Goal: Feedback & Contribution: Leave review/rating

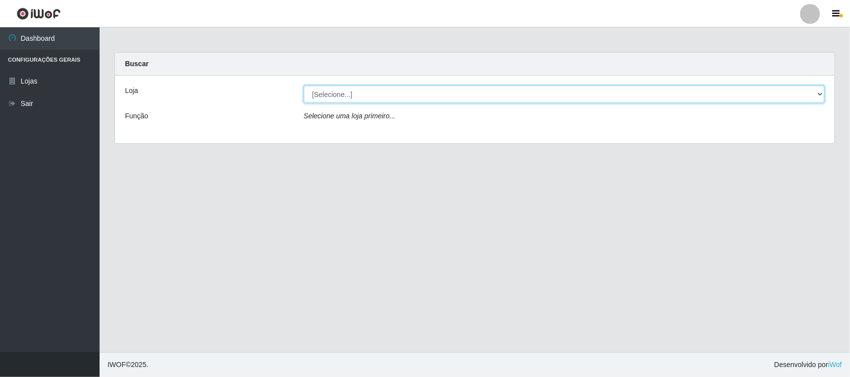
click at [347, 93] on select "[Selecione...] Hiper Queiroz - [GEOGRAPHIC_DATA]" at bounding box center [564, 94] width 521 height 17
select select "515"
click at [304, 86] on select "[Selecione...] Hiper Queiroz - [GEOGRAPHIC_DATA]" at bounding box center [564, 94] width 521 height 17
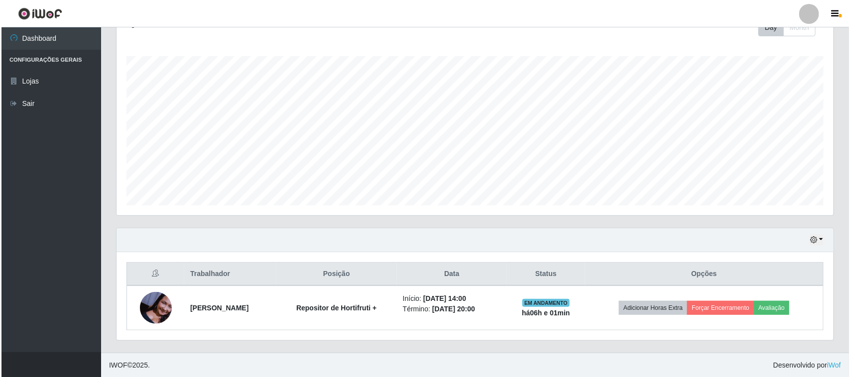
scroll to position [152, 0]
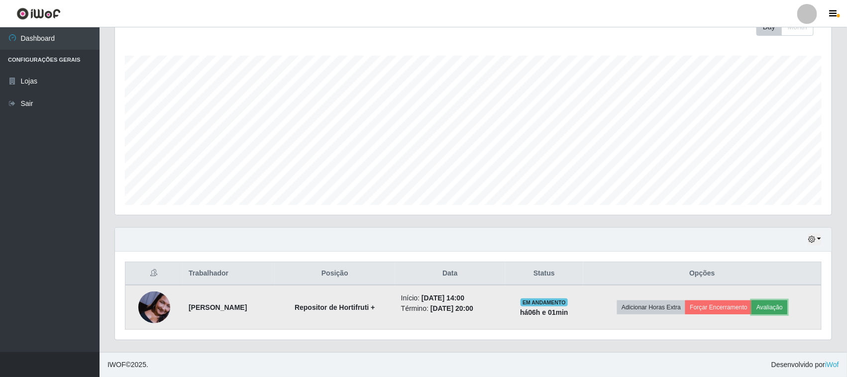
click at [780, 305] on button "Avaliação" at bounding box center [769, 308] width 35 height 14
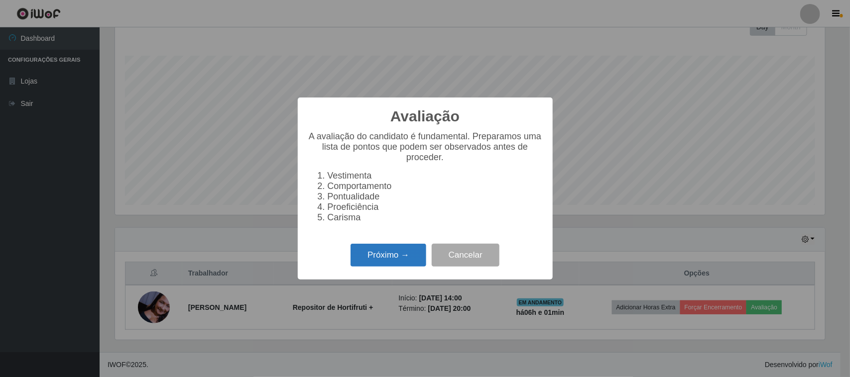
click at [402, 259] on button "Próximo →" at bounding box center [388, 255] width 76 height 23
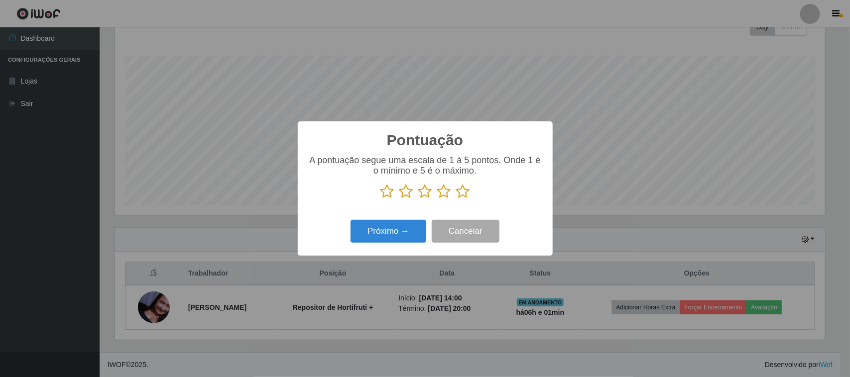
click at [423, 196] on icon at bounding box center [425, 191] width 14 height 15
click at [418, 199] on input "radio" at bounding box center [418, 199] width 0 height 0
click at [411, 235] on button "Próximo →" at bounding box center [388, 231] width 76 height 23
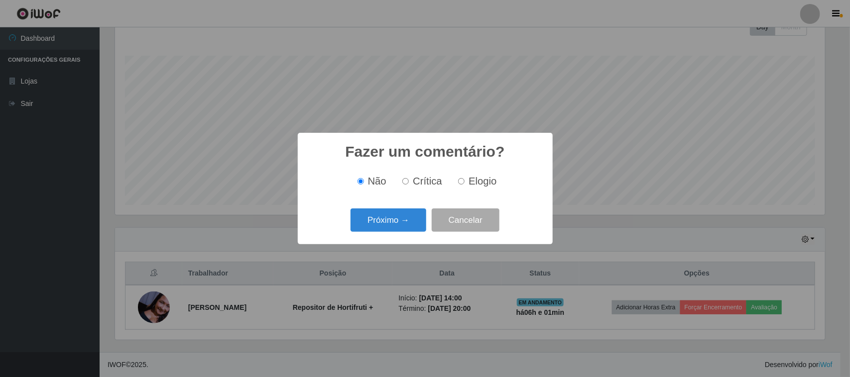
click at [471, 180] on span "Elogio" at bounding box center [482, 181] width 28 height 11
click at [464, 180] on input "Elogio" at bounding box center [461, 181] width 6 height 6
radio input "true"
click at [404, 218] on button "Próximo →" at bounding box center [388, 220] width 76 height 23
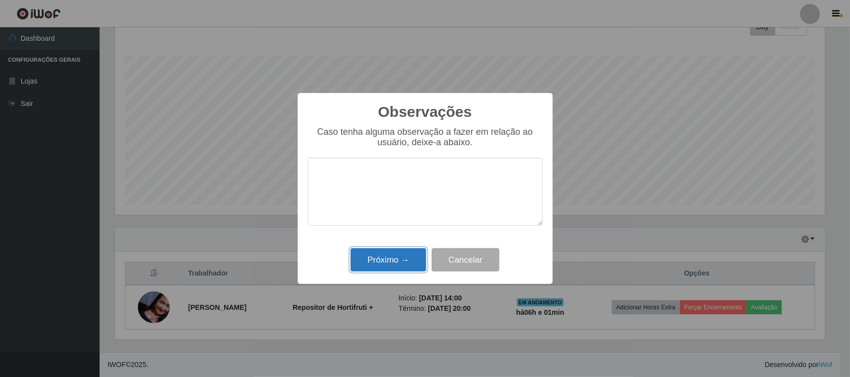
click at [399, 262] on button "Próximo →" at bounding box center [388, 259] width 76 height 23
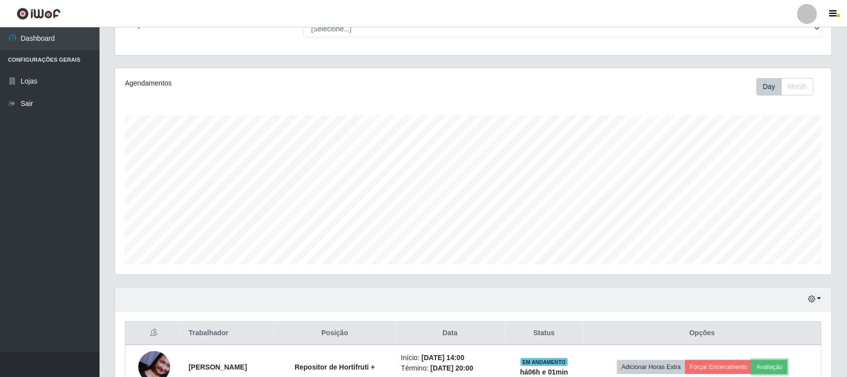
scroll to position [152, 0]
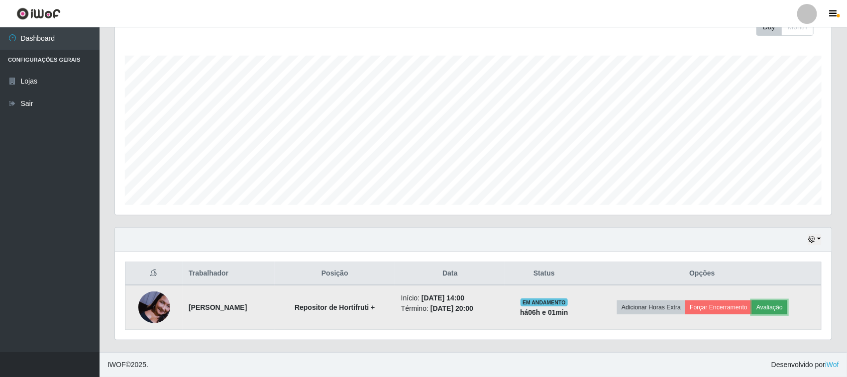
click at [775, 311] on button "Avaliação" at bounding box center [769, 308] width 35 height 14
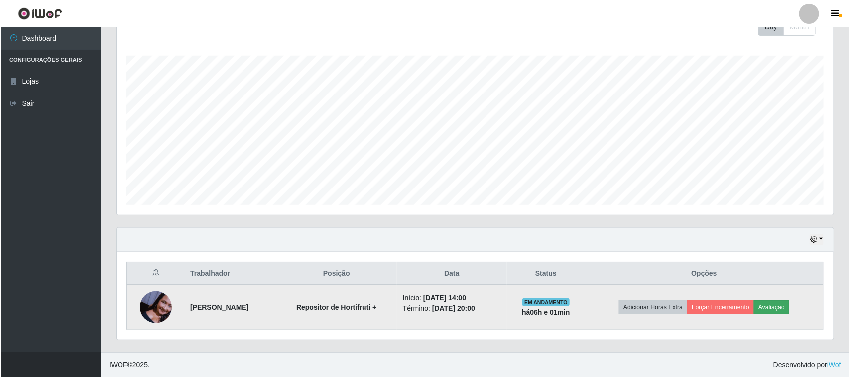
scroll to position [207, 710]
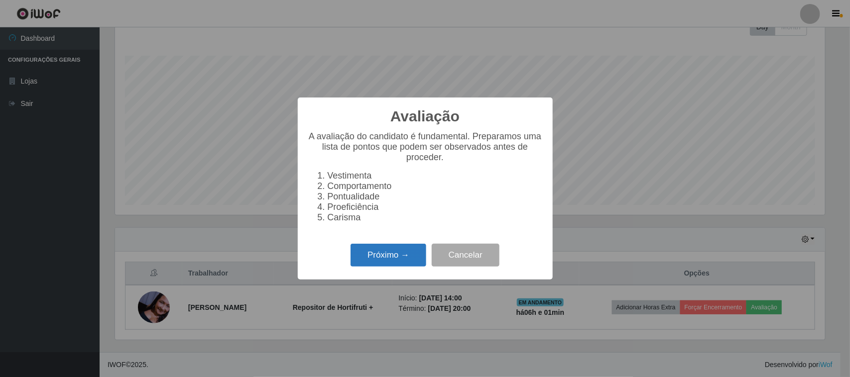
click at [374, 262] on button "Próximo →" at bounding box center [388, 255] width 76 height 23
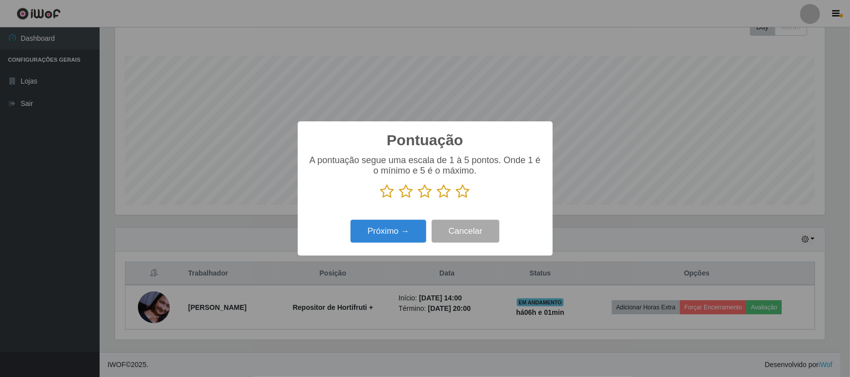
click at [425, 189] on icon at bounding box center [425, 191] width 14 height 15
click at [418, 199] on input "radio" at bounding box center [418, 199] width 0 height 0
click at [403, 237] on button "Próximo →" at bounding box center [388, 231] width 76 height 23
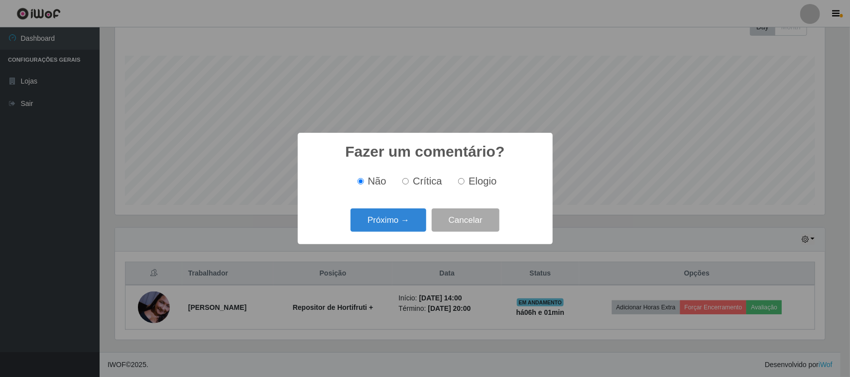
click at [470, 185] on span "Elogio" at bounding box center [482, 181] width 28 height 11
click at [464, 185] on input "Elogio" at bounding box center [461, 181] width 6 height 6
radio input "true"
click at [400, 221] on button "Próximo →" at bounding box center [388, 220] width 76 height 23
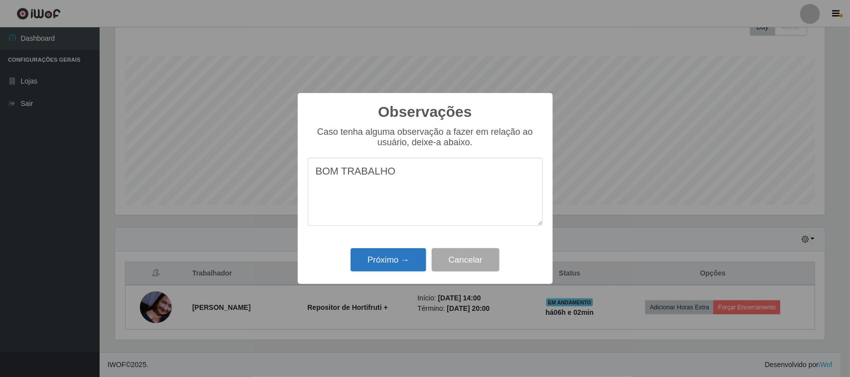
type textarea "BOM TRABALHO"
click at [382, 254] on button "Próximo →" at bounding box center [388, 259] width 76 height 23
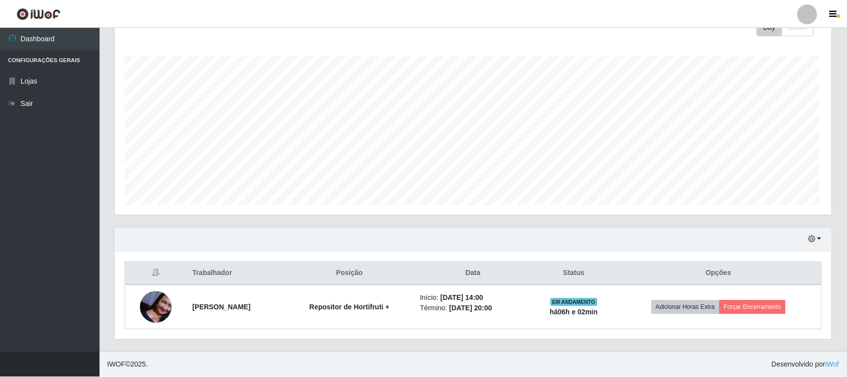
scroll to position [207, 717]
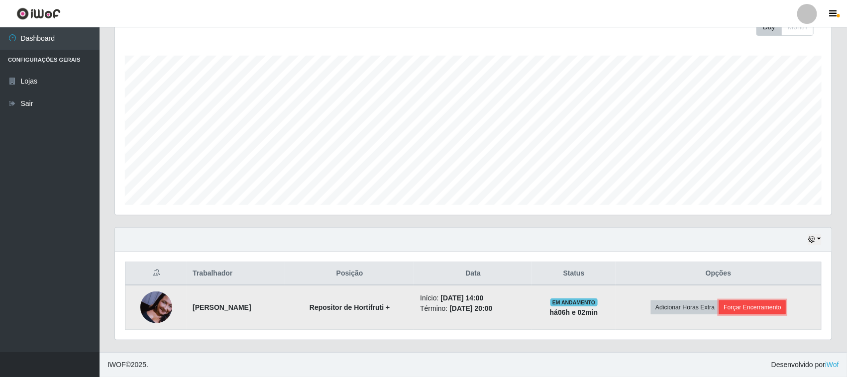
click at [747, 309] on button "Forçar Encerramento" at bounding box center [752, 308] width 67 height 14
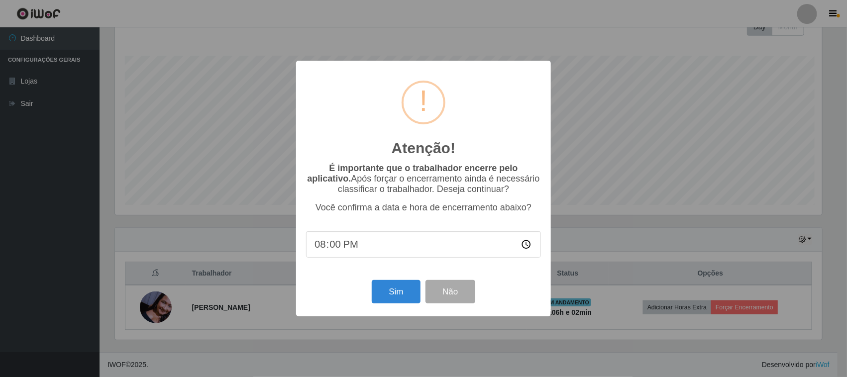
scroll to position [207, 710]
click at [392, 294] on button "Sim" at bounding box center [397, 291] width 48 height 23
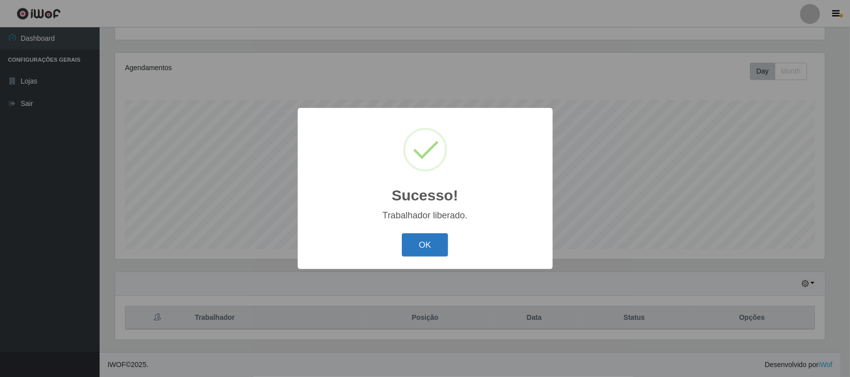
click at [428, 247] on button "OK" at bounding box center [425, 244] width 46 height 23
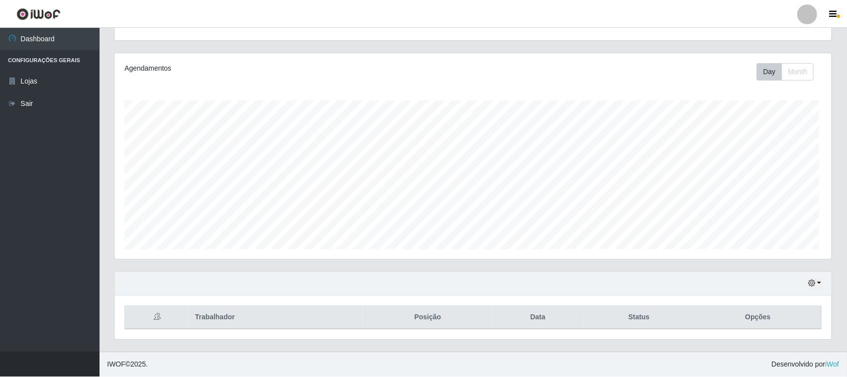
scroll to position [207, 717]
